Goal: Task Accomplishment & Management: Complete application form

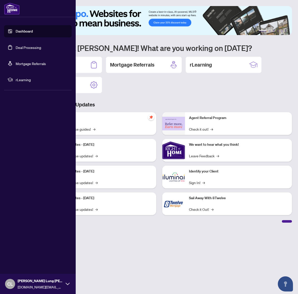
click at [23, 48] on link "Deal Processing" at bounding box center [28, 47] width 25 height 5
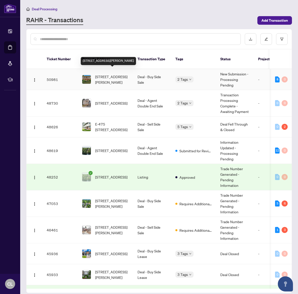
click at [106, 74] on span "[STREET_ADDRESS][PERSON_NAME]" at bounding box center [112, 79] width 34 height 11
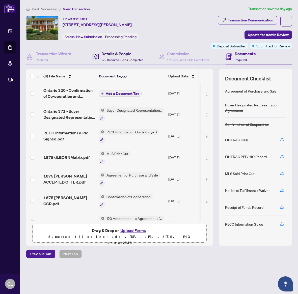
click at [121, 55] on h4 "Details & People" at bounding box center [122, 54] width 42 height 6
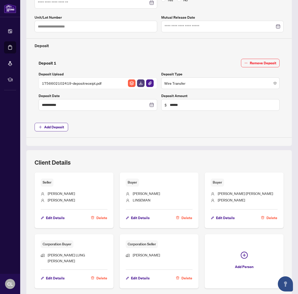
scroll to position [163, 0]
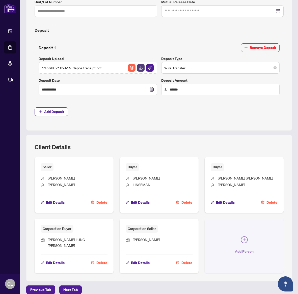
click at [242, 247] on span "Add Person" at bounding box center [244, 251] width 19 height 8
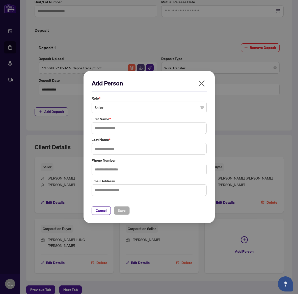
click at [204, 84] on icon "close" at bounding box center [201, 83] width 8 height 8
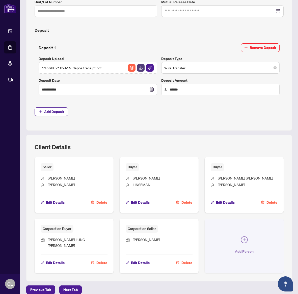
click at [241, 240] on icon "plus-circle" at bounding box center [243, 239] width 7 height 7
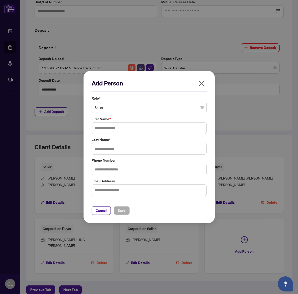
click at [117, 109] on span "Seller" at bounding box center [148, 108] width 109 height 10
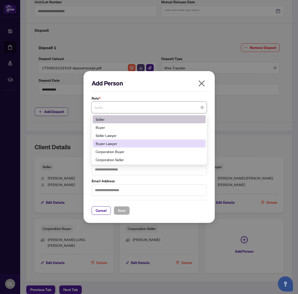
click at [128, 144] on div "Buyer Lawyer" at bounding box center [148, 144] width 107 height 6
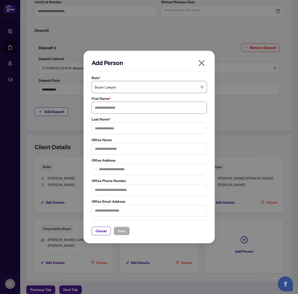
click at [122, 110] on input "text" at bounding box center [148, 108] width 115 height 12
type input "*"
type input "******"
type input "*******"
type input "**********"
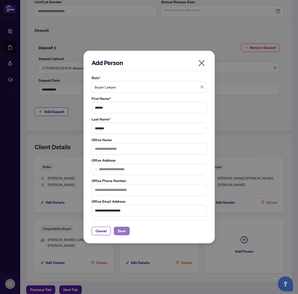
click at [120, 233] on span "Save" at bounding box center [122, 231] width 8 height 8
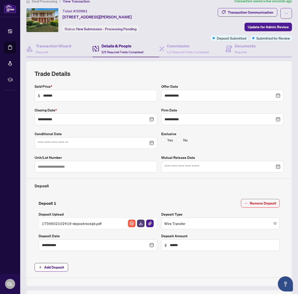
scroll to position [0, 0]
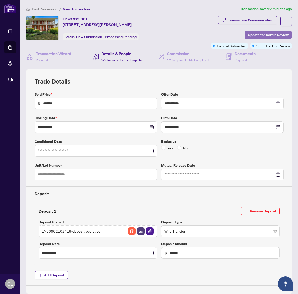
click at [267, 36] on span "Update for Admin Review" at bounding box center [267, 35] width 41 height 8
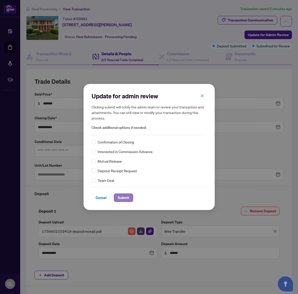
click at [124, 196] on span "Submit" at bounding box center [123, 197] width 11 height 8
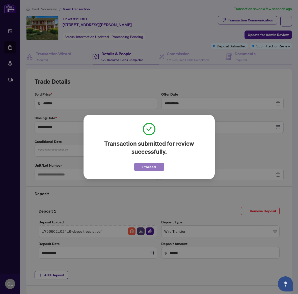
click at [149, 165] on span "Proceed" at bounding box center [148, 167] width 13 height 8
